Goal: Task Accomplishment & Management: Use online tool/utility

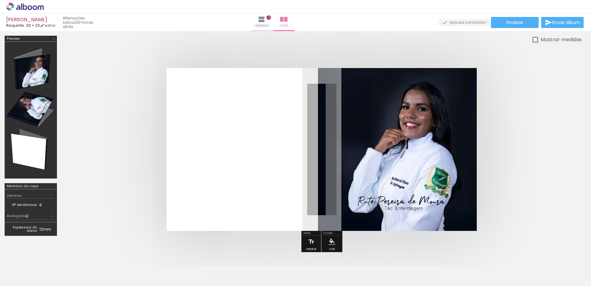
click at [30, 4] on icon at bounding box center [25, 7] width 38 height 8
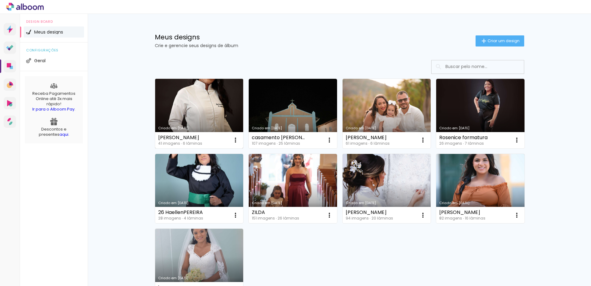
click at [202, 105] on link "Criado em [DATE]" at bounding box center [199, 114] width 88 height 70
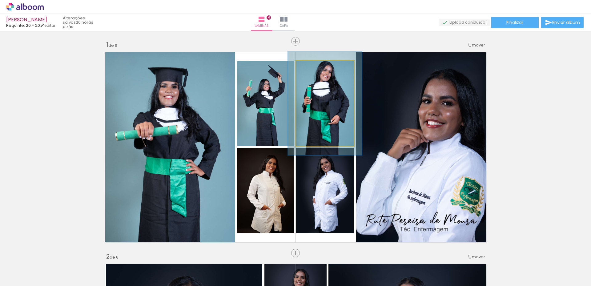
drag, startPoint x: 309, startPoint y: 68, endPoint x: 314, endPoint y: 68, distance: 4.6
type paper-slider "122"
click at [314, 68] on div at bounding box center [316, 68] width 6 height 6
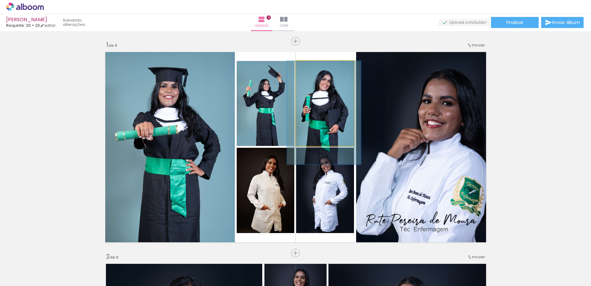
drag, startPoint x: 325, startPoint y: 96, endPoint x: 324, endPoint y: 112, distance: 16.4
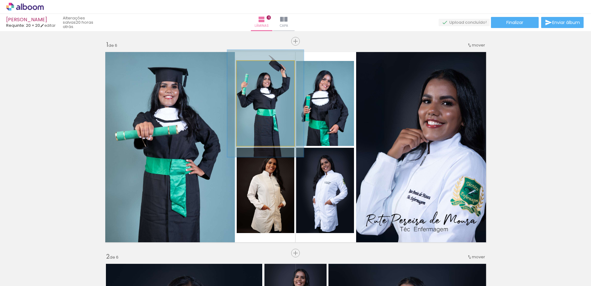
drag, startPoint x: 250, startPoint y: 69, endPoint x: 256, endPoint y: 70, distance: 5.6
type paper-slider "126"
click at [256, 70] on div at bounding box center [257, 68] width 10 height 10
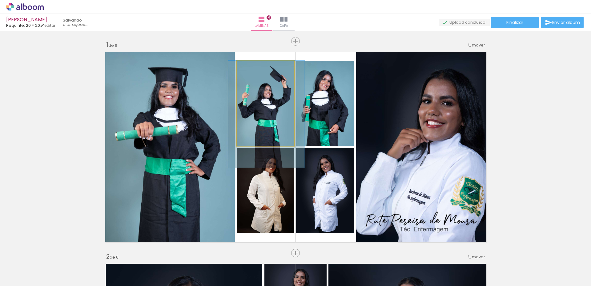
drag, startPoint x: 262, startPoint y: 108, endPoint x: 263, endPoint y: 120, distance: 12.0
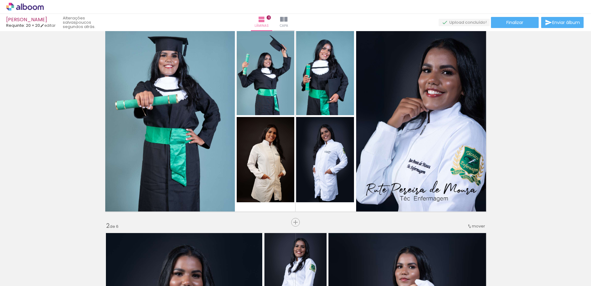
scroll to position [0, 440]
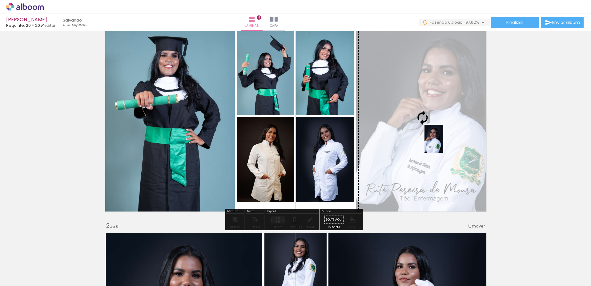
drag, startPoint x: 573, startPoint y: 271, endPoint x: 443, endPoint y: 144, distance: 181.7
click at [443, 144] on quentale-workspace at bounding box center [295, 143] width 591 height 286
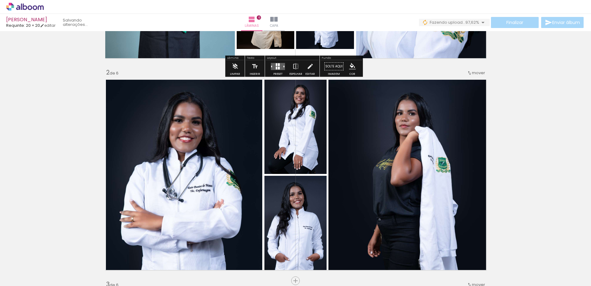
scroll to position [185, 0]
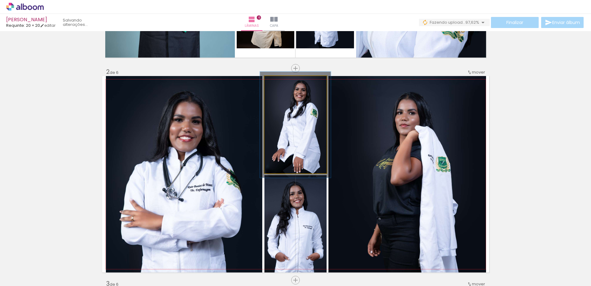
click at [281, 84] on div at bounding box center [281, 83] width 10 height 10
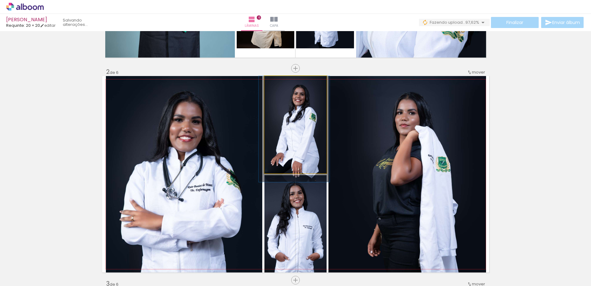
drag, startPoint x: 294, startPoint y: 122, endPoint x: 292, endPoint y: 138, distance: 15.8
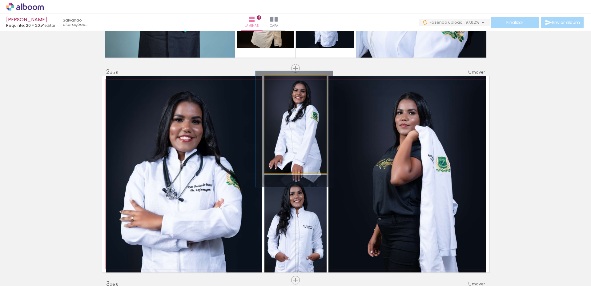
click at [284, 83] on div at bounding box center [283, 83] width 10 height 10
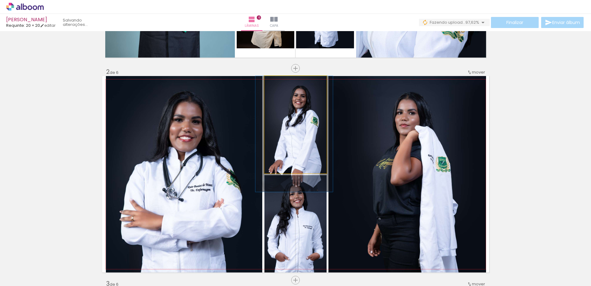
drag, startPoint x: 296, startPoint y: 115, endPoint x: 296, endPoint y: 125, distance: 9.9
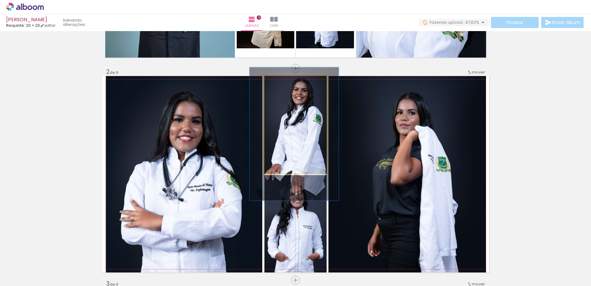
drag, startPoint x: 282, startPoint y: 83, endPoint x: 286, endPoint y: 84, distance: 4.4
click at [286, 84] on div at bounding box center [288, 83] width 6 height 6
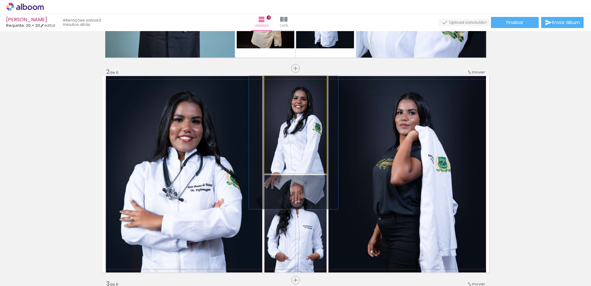
drag, startPoint x: 290, startPoint y: 136, endPoint x: 289, endPoint y: 146, distance: 10.8
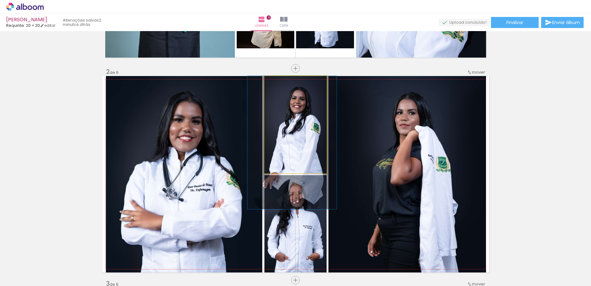
drag, startPoint x: 290, startPoint y: 129, endPoint x: 289, endPoint y: 136, distance: 6.4
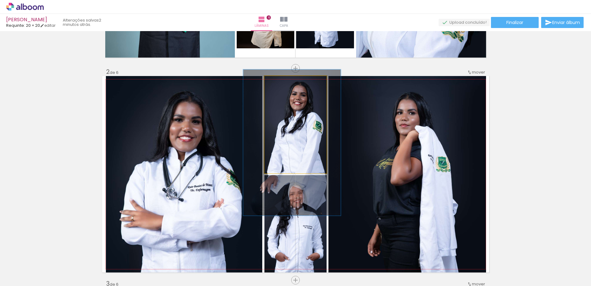
type paper-slider "150"
click at [291, 83] on div at bounding box center [291, 83] width 10 height 10
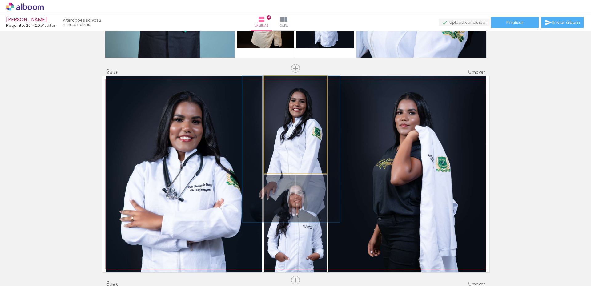
drag, startPoint x: 286, startPoint y: 124, endPoint x: 286, endPoint y: 136, distance: 12.0
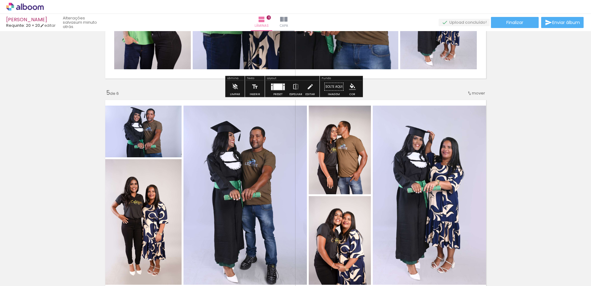
scroll to position [863, 0]
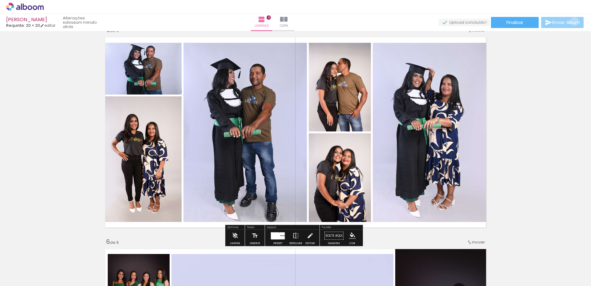
click at [573, 22] on span "Enviar álbum" at bounding box center [567, 22] width 28 height 4
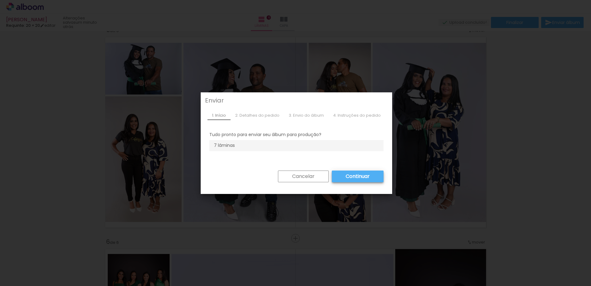
click at [0, 0] on slot "Continuar" at bounding box center [0, 0] width 0 height 0
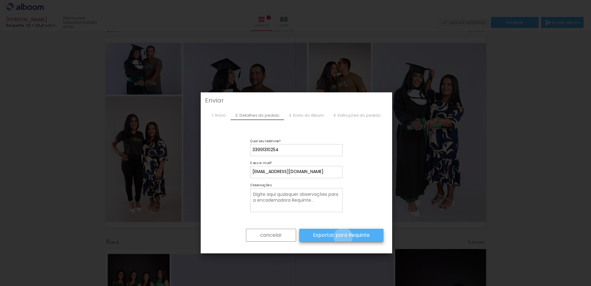
click at [0, 0] on slot "Exportar para Requinte" at bounding box center [0, 0] width 0 height 0
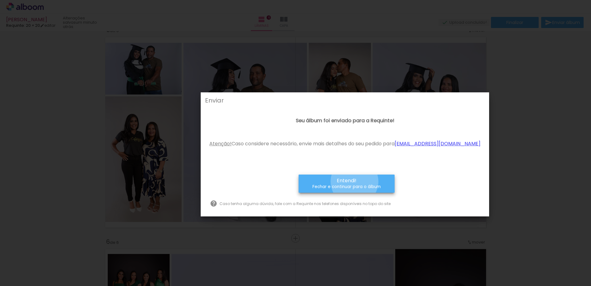
click at [357, 184] on span "Entendi!" at bounding box center [347, 181] width 20 height 6
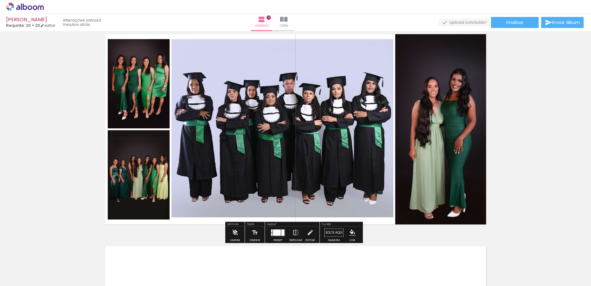
scroll to position [1078, 0]
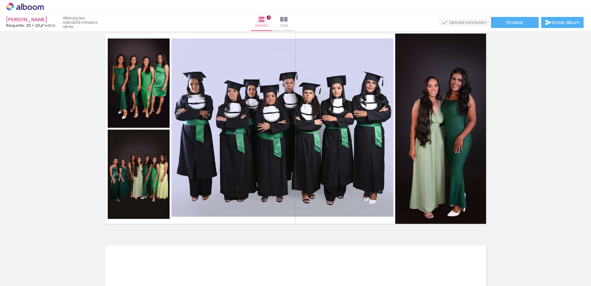
scroll to position [0, 910]
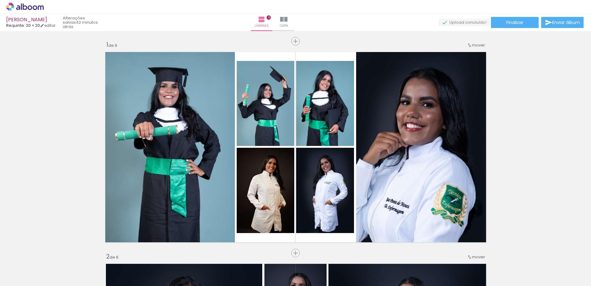
scroll to position [0, 910]
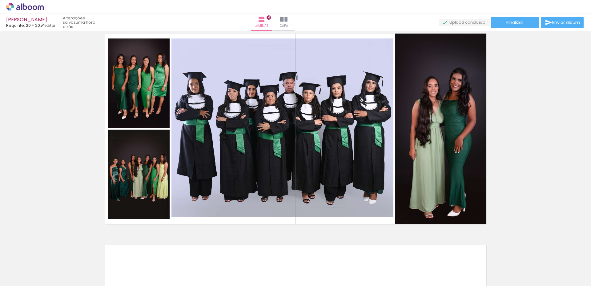
scroll to position [0, 910]
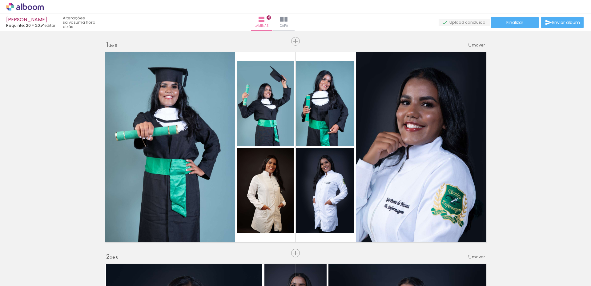
scroll to position [0, 910]
